Goal: Information Seeking & Learning: Find specific fact

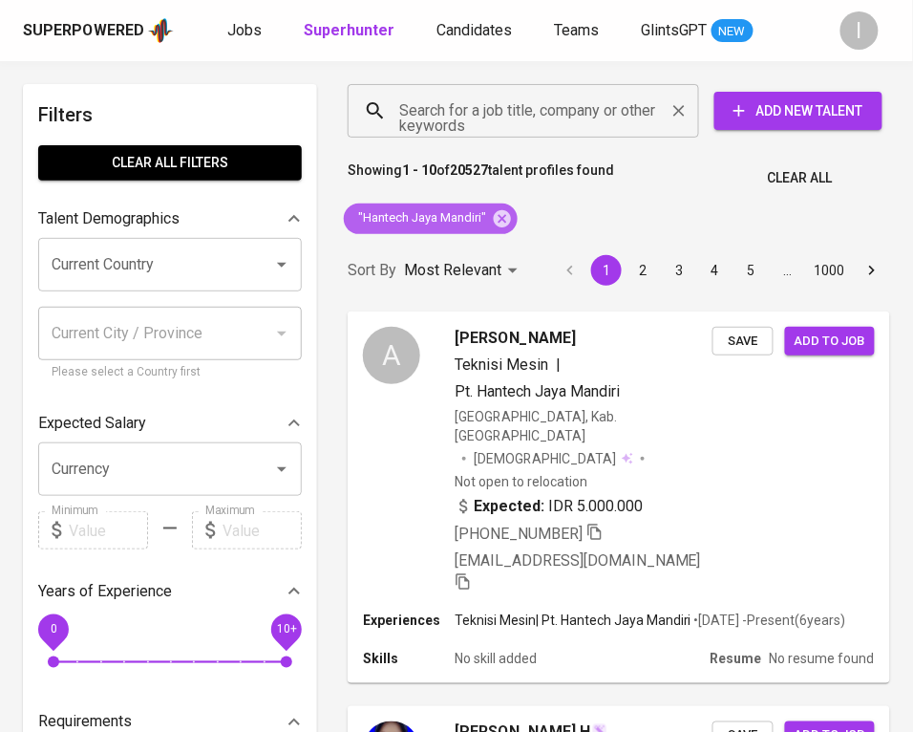
drag, startPoint x: 503, startPoint y: 217, endPoint x: 536, endPoint y: 116, distance: 106.3
click at [503, 217] on icon at bounding box center [502, 218] width 21 height 21
click at [535, 118] on input "Search for a job title, company or other keywords" at bounding box center [528, 111] width 267 height 36
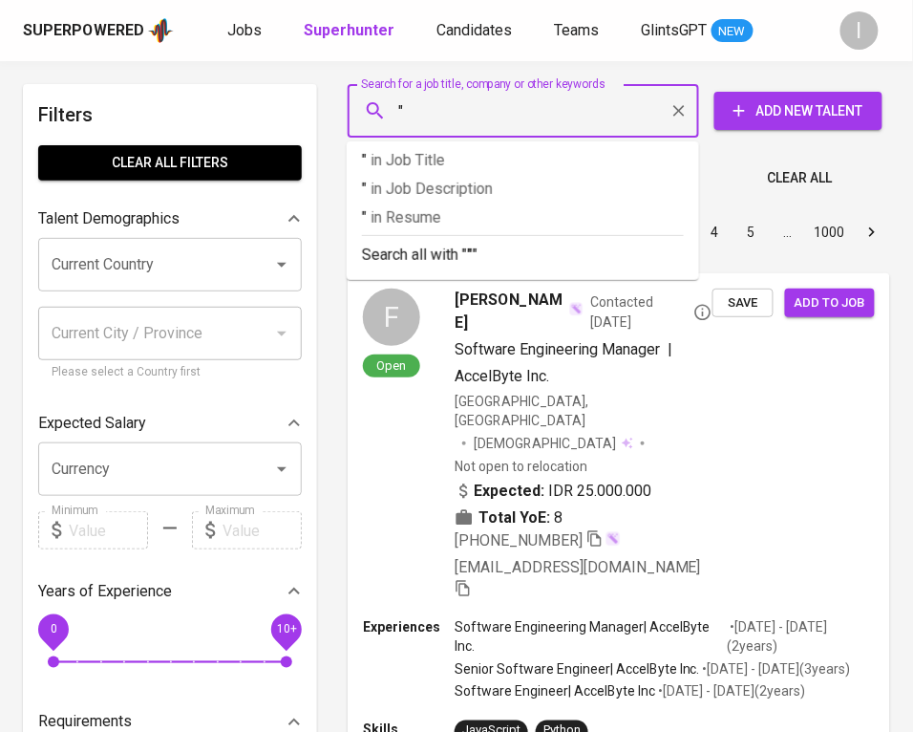
paste input "FPT METRODATA INDONESIA"
type input ""FPT METRODATA INDONESIA"
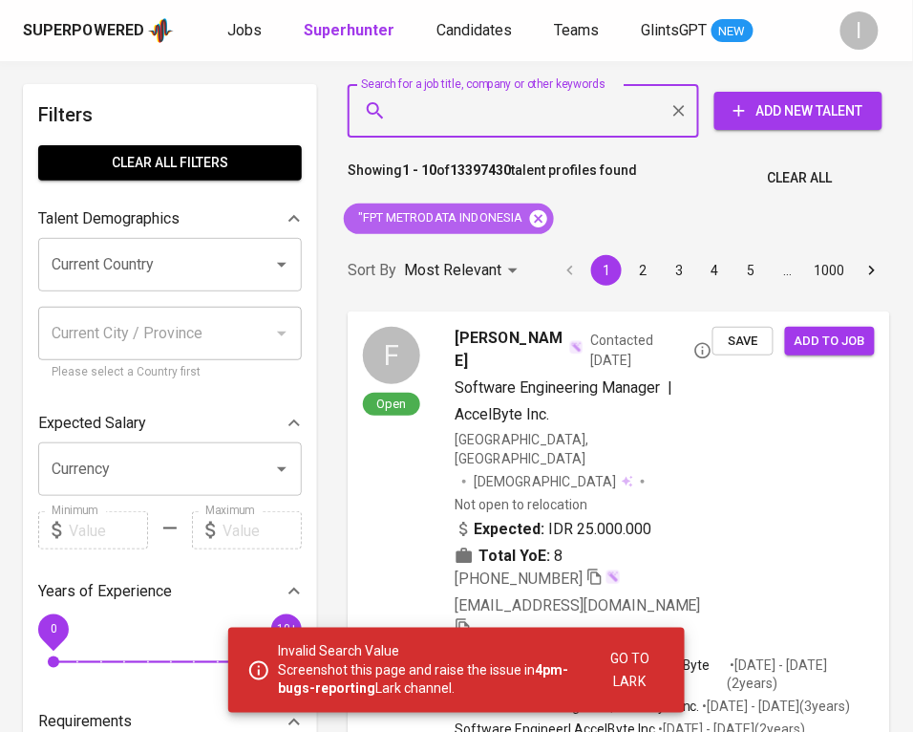
click at [542, 218] on icon at bounding box center [538, 218] width 21 height 21
click at [546, 116] on input "Search for a job title, company or other keywords" at bounding box center [528, 111] width 267 height 36
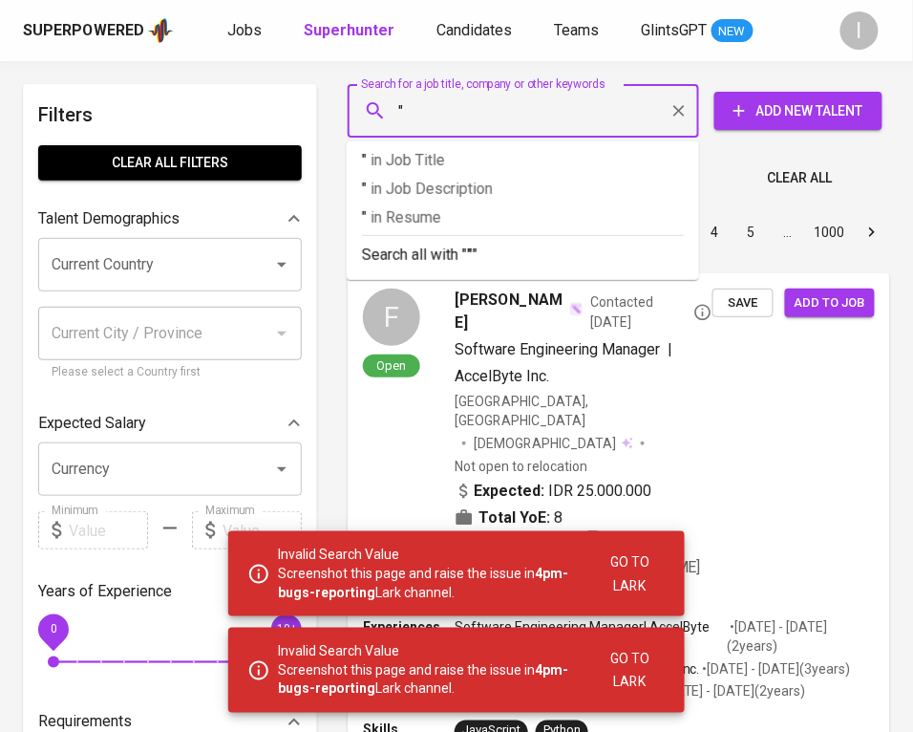
paste input "FPT METRODATA INDONESIA"
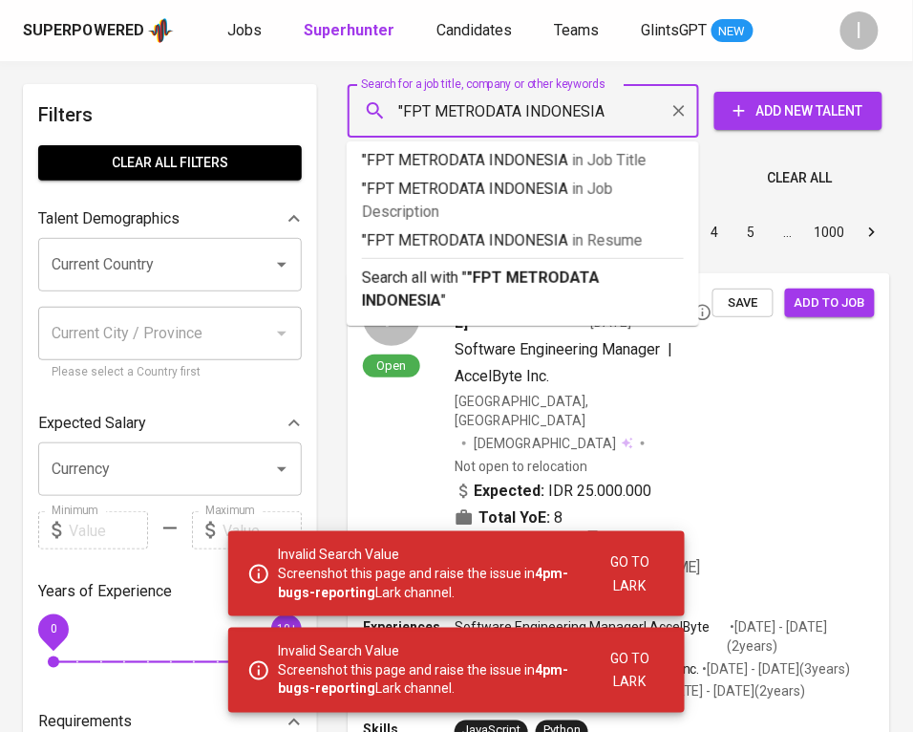
type input ""FPT METRODATA INDONESIA""
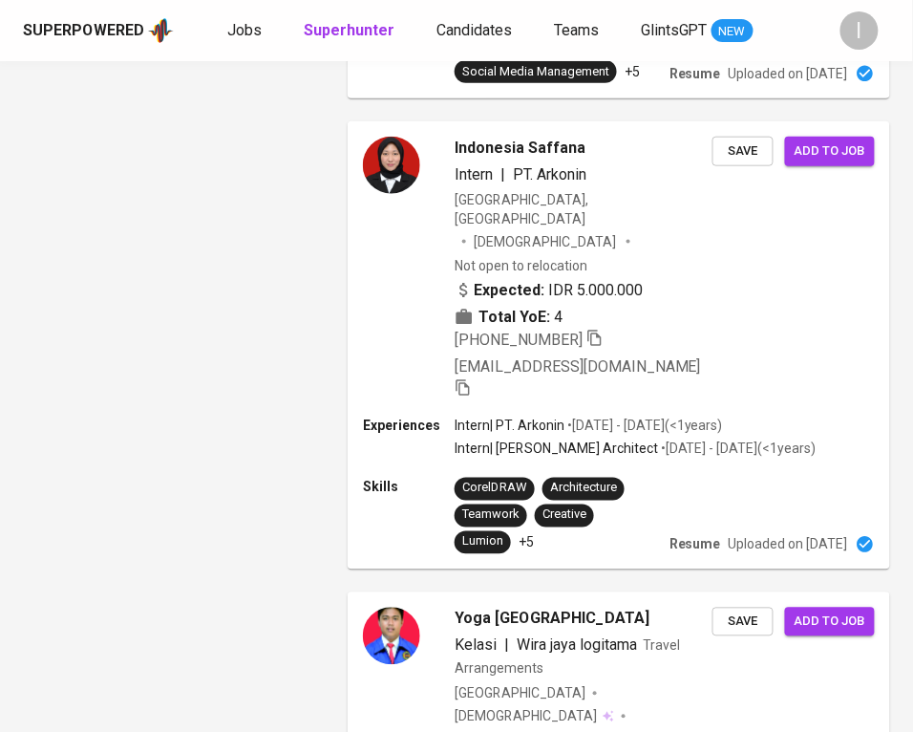
scroll to position [4935, 0]
